Goal: Contribute content: Add original content to the website for others to see

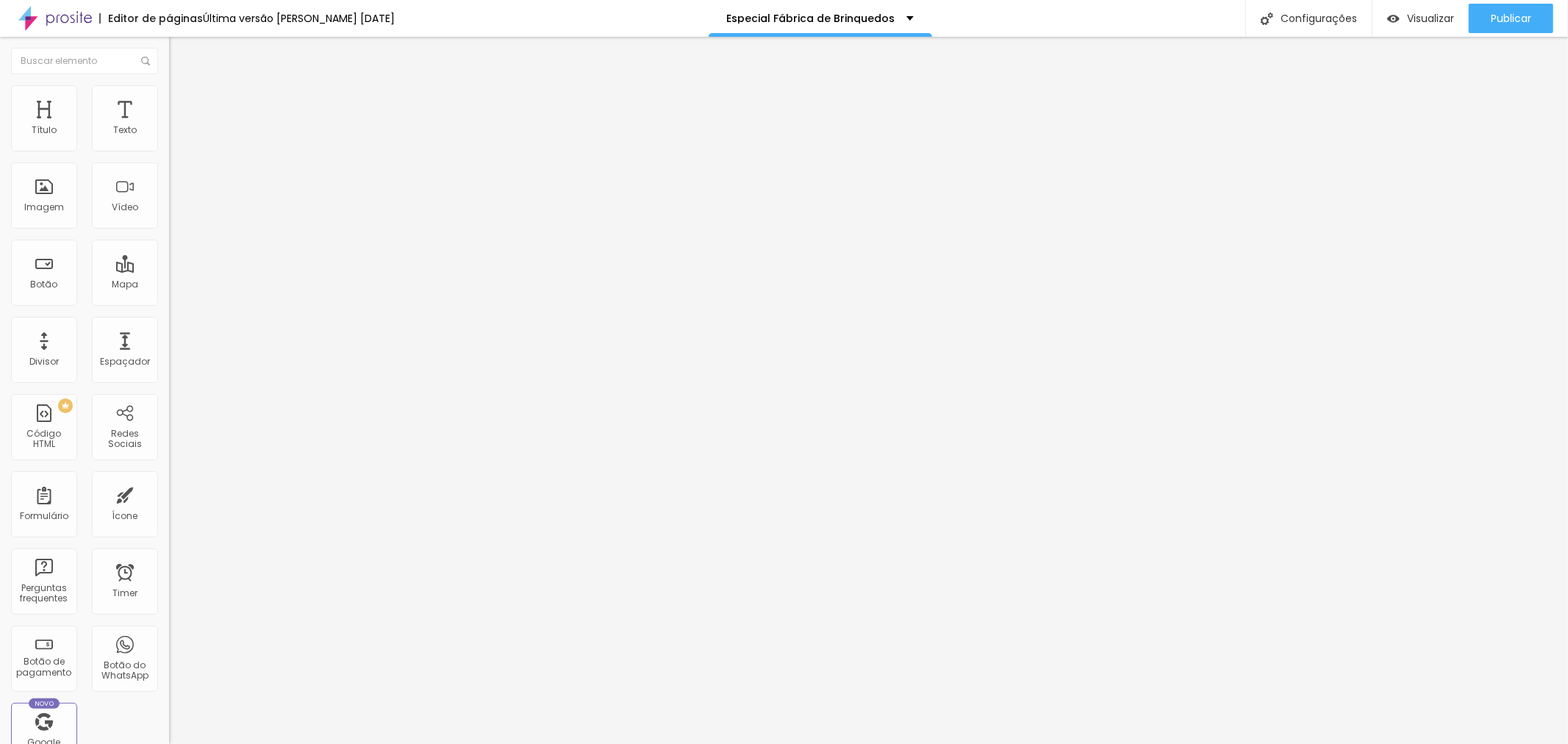
click at [180, 56] on img "button" at bounding box center [185, 53] width 12 height 12
click at [169, 126] on span "Adicionar imagem" at bounding box center [216, 120] width 95 height 12
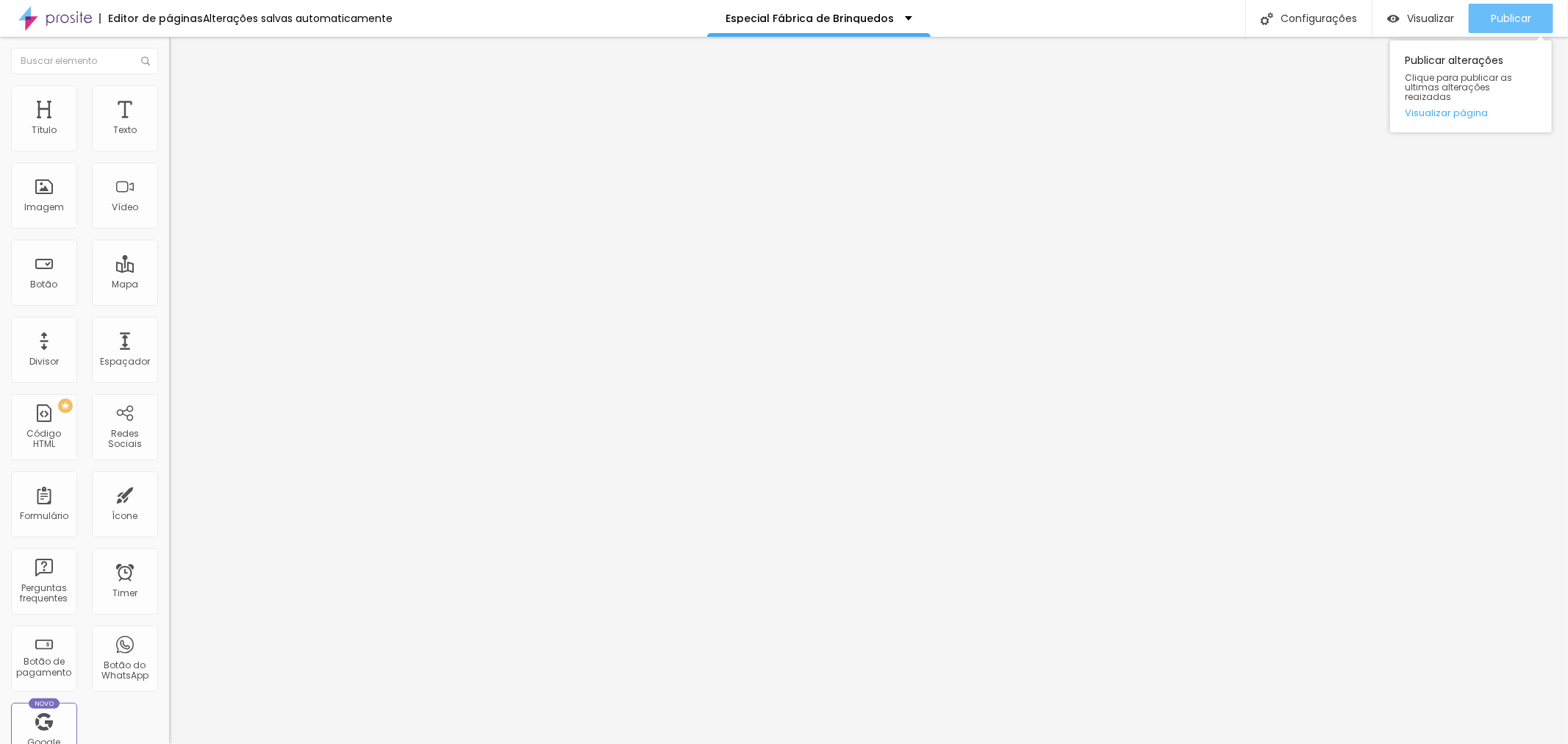
click at [1493, 19] on span "Publicar" at bounding box center [1510, 18] width 40 height 12
click at [1406, 16] on span "Visualizar" at bounding box center [1417, 18] width 47 height 12
click at [249, 126] on span at bounding box center [254, 120] width 9 height 12
click at [180, 56] on img "button" at bounding box center [185, 53] width 12 height 12
click at [169, 151] on img at bounding box center [173, 150] width 9 height 9
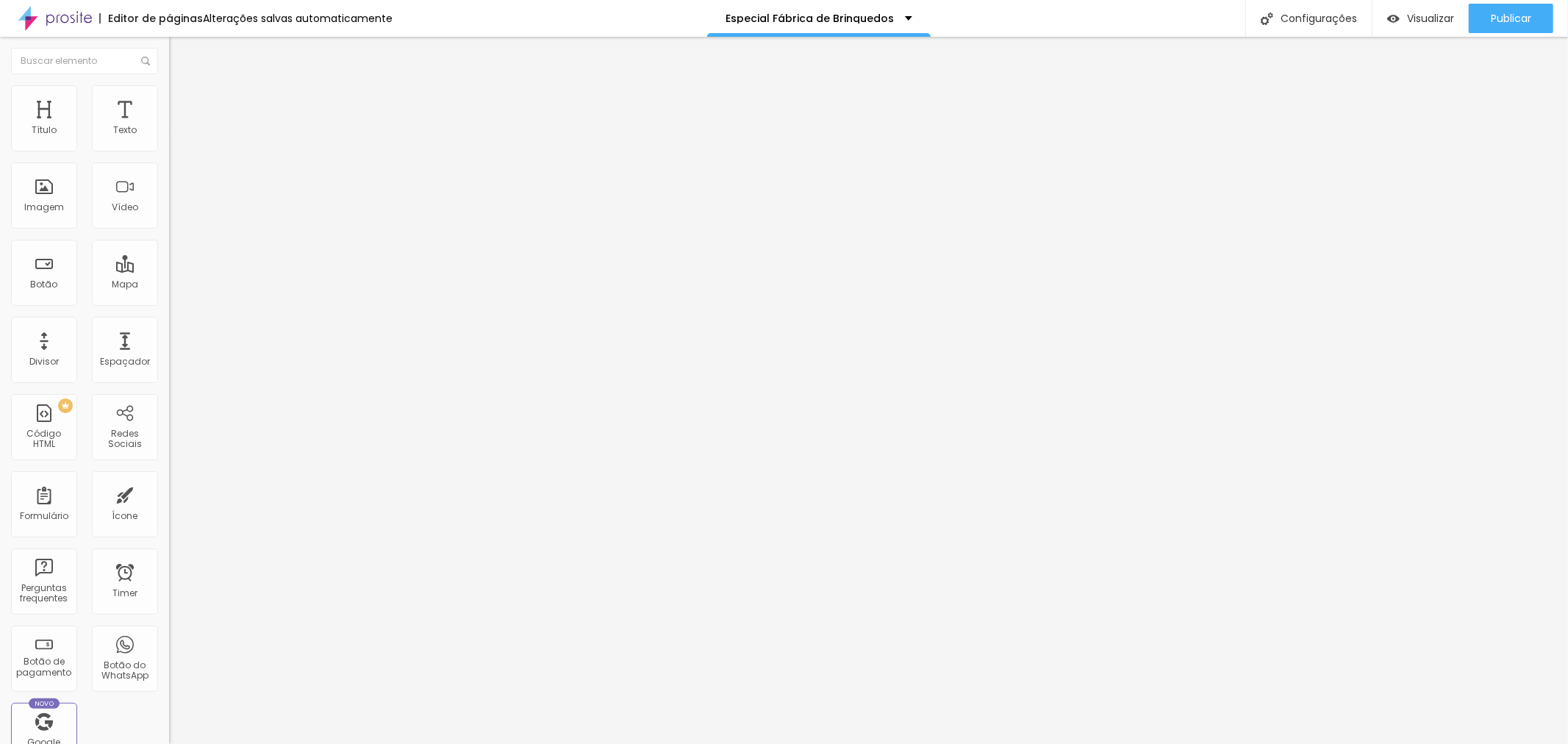
type input "R$ 790,00"
type textarea "Pacote com 10 fotos digitais e reveladas no tam 15x21cm"
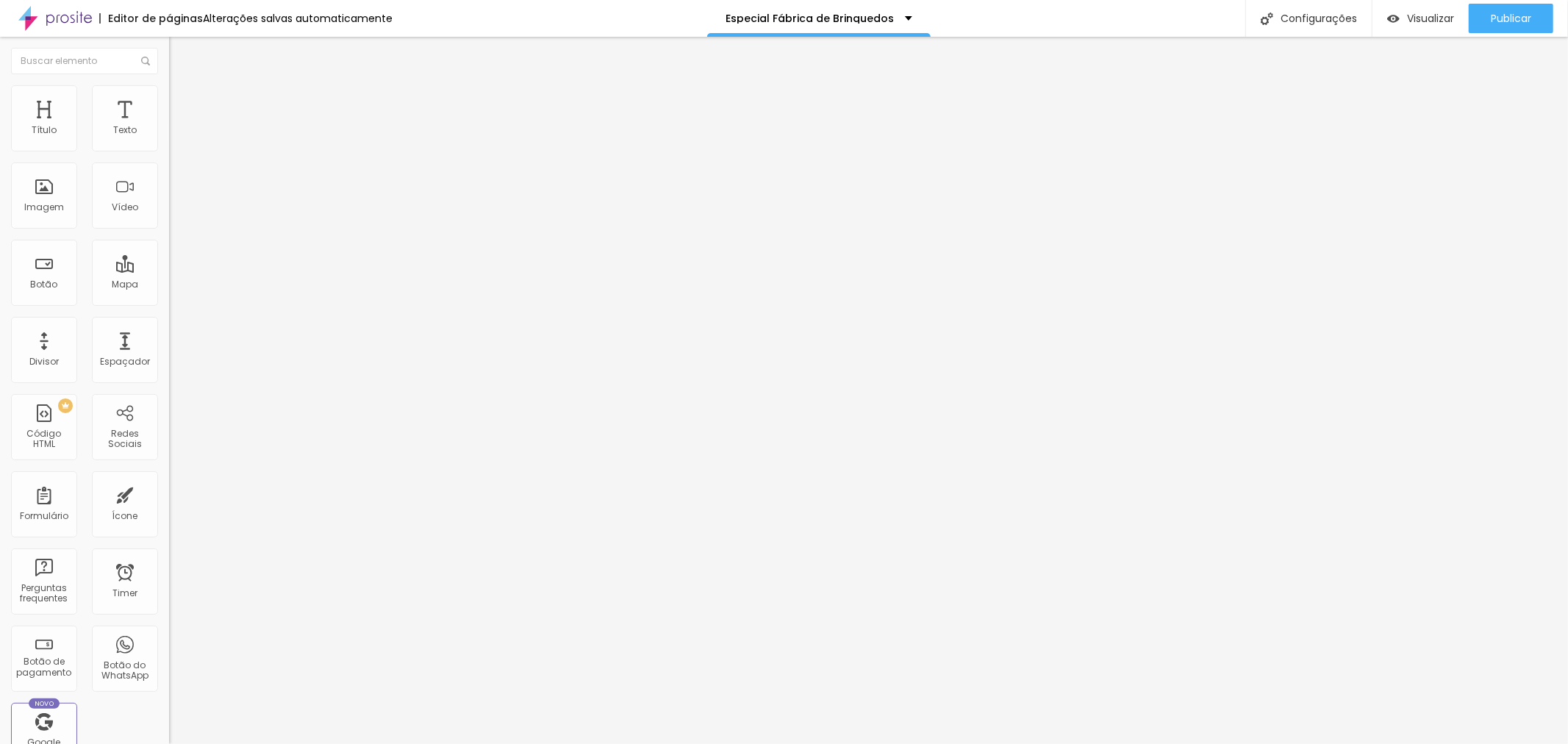
click at [169, 156] on span at bounding box center [173, 151] width 9 height 12
type input "R$ 1.990,00"
drag, startPoint x: 784, startPoint y: 280, endPoint x: 774, endPoint y: 276, distance: 10.8
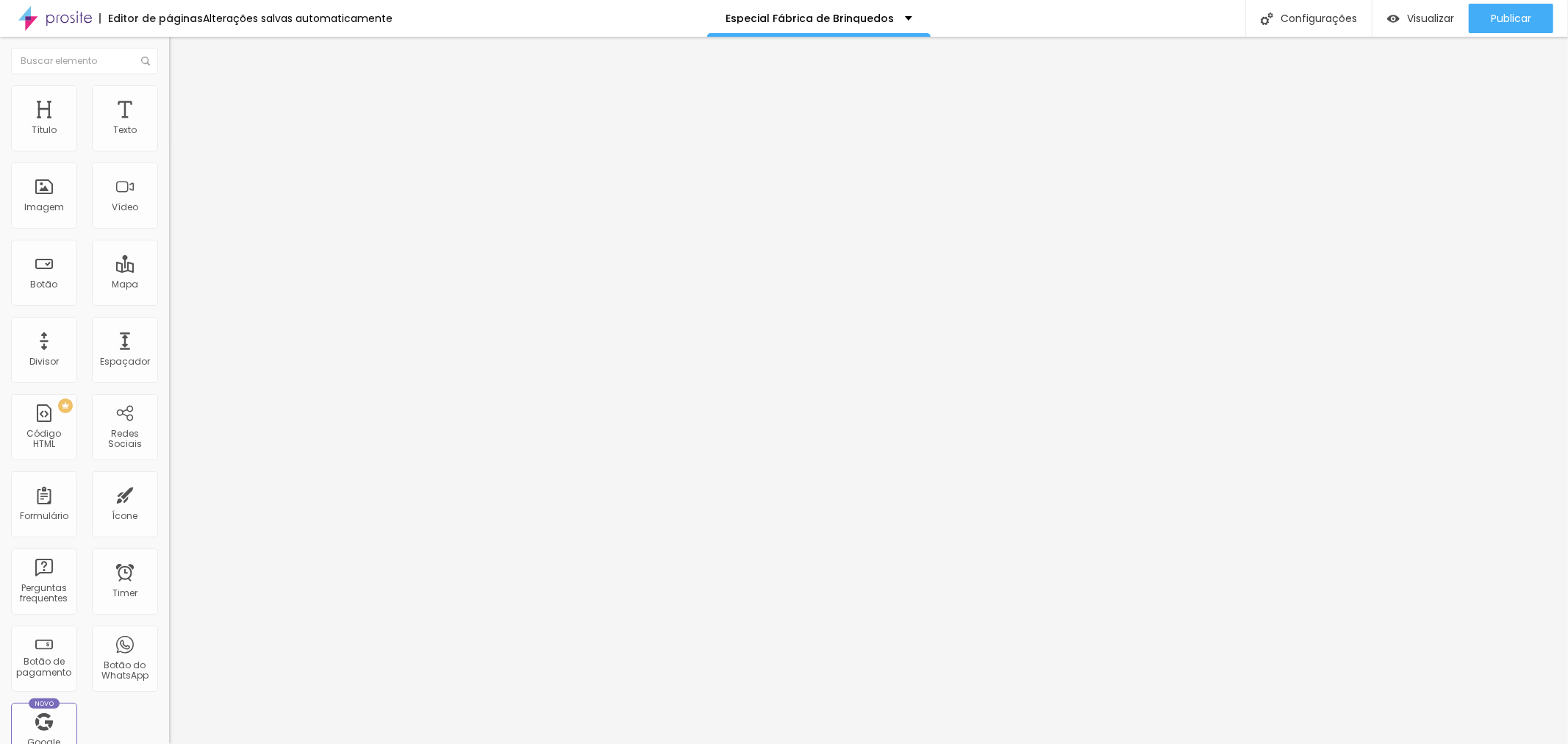
type textarea "Pacote com 30 fotos digitais + Álbum Premium 25x25cm"
click at [169, 155] on img at bounding box center [173, 150] width 9 height 9
drag, startPoint x: 777, startPoint y: 277, endPoint x: 770, endPoint y: 282, distance: 8.6
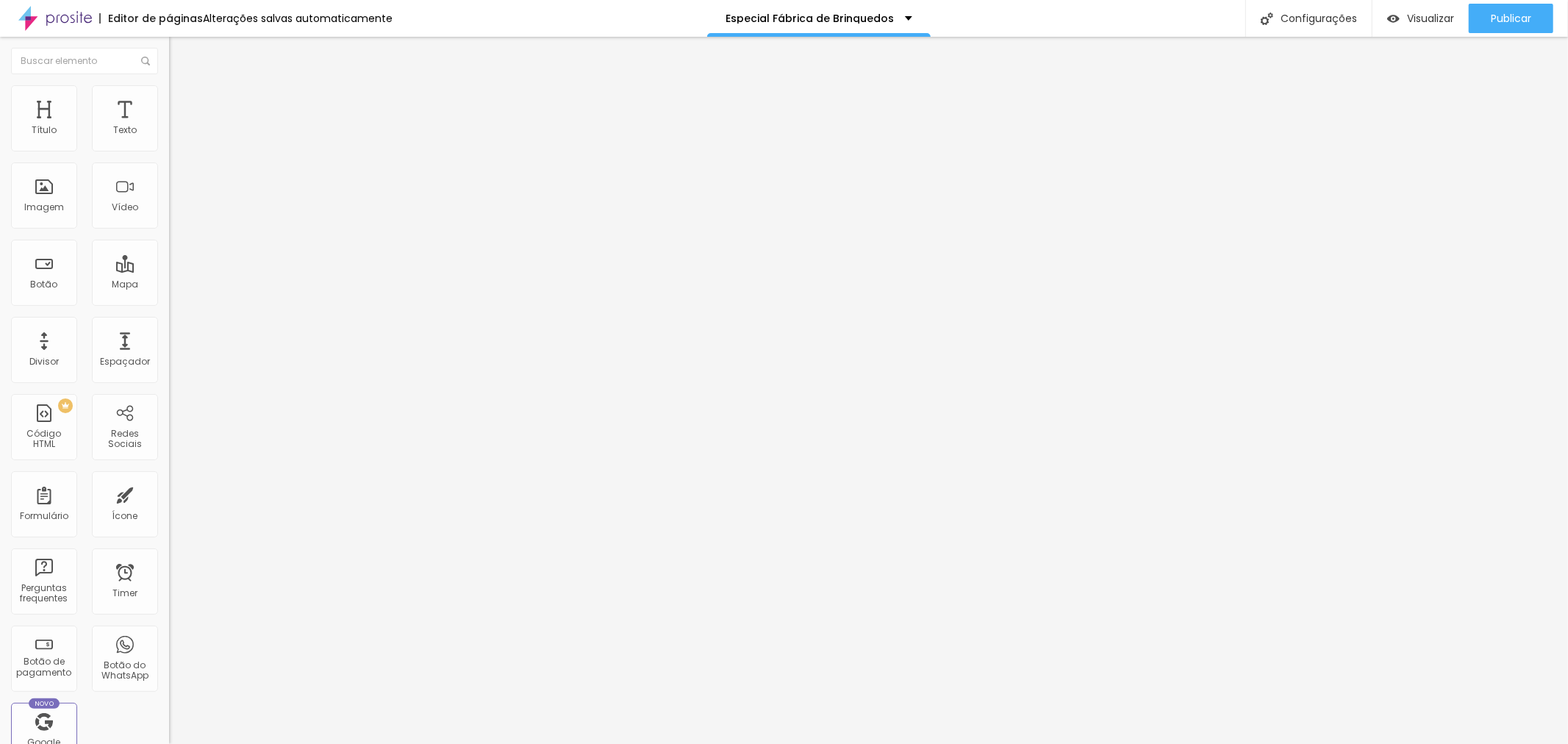
type textarea "Pacote com 20 fotos digitais e reveladas no tam 15x21cm + 01 MiniBook personali…"
type input "R$ 1.290,00"
click at [169, 155] on img at bounding box center [173, 150] width 9 height 9
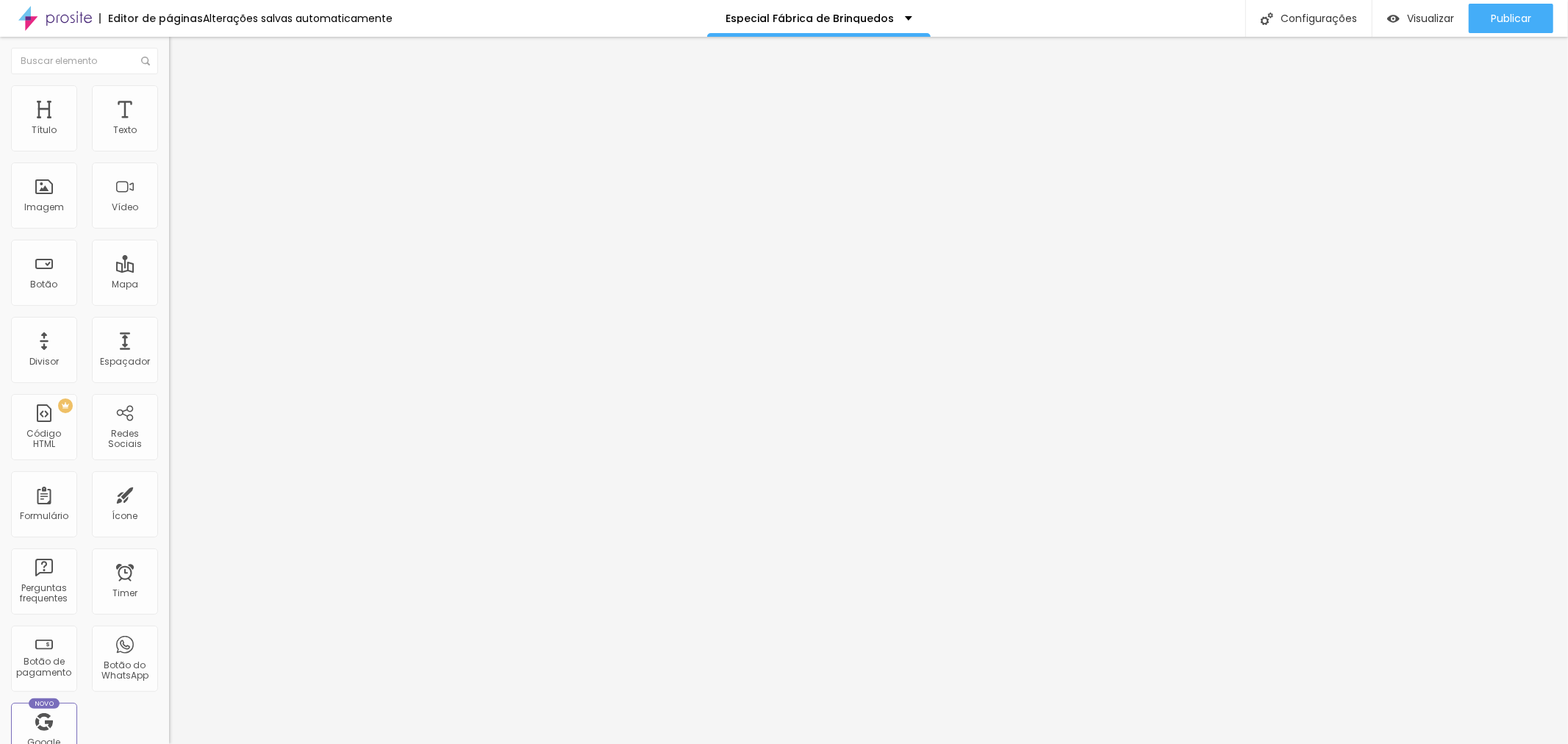
click at [1498, 24] on div "Publicar" at bounding box center [1510, 19] width 40 height 29
click at [1423, 13] on span "Visualizar" at bounding box center [1417, 18] width 47 height 12
